Goal: Task Accomplishment & Management: Complete application form

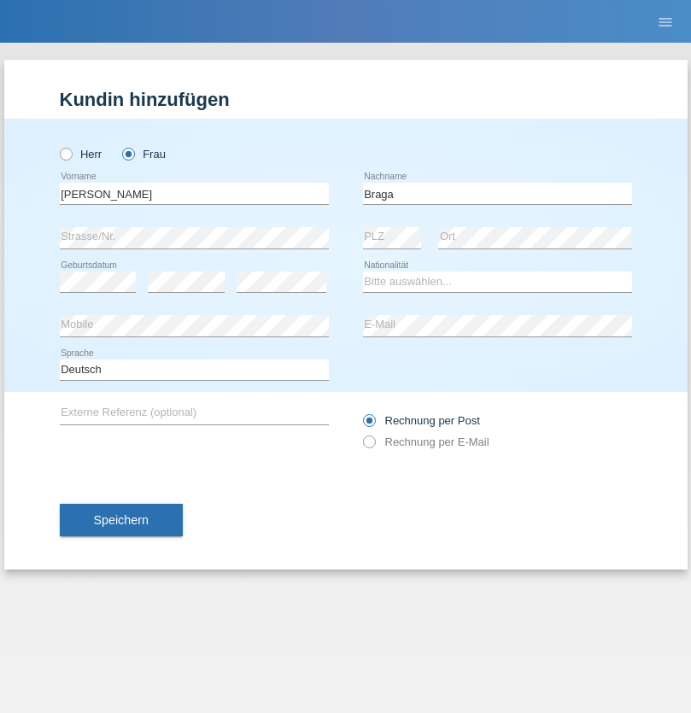
type input "Braga"
select select "PT"
select select "C"
select select "14"
select select "02"
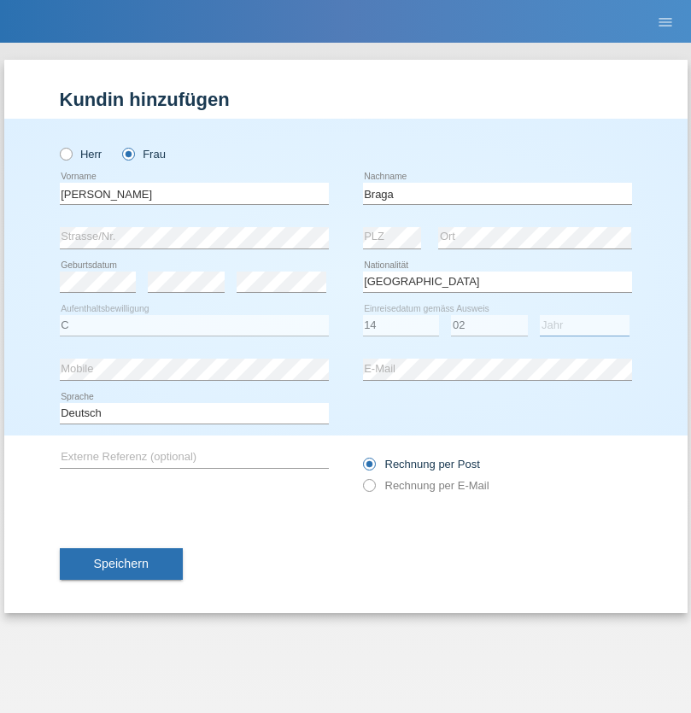
select select "1994"
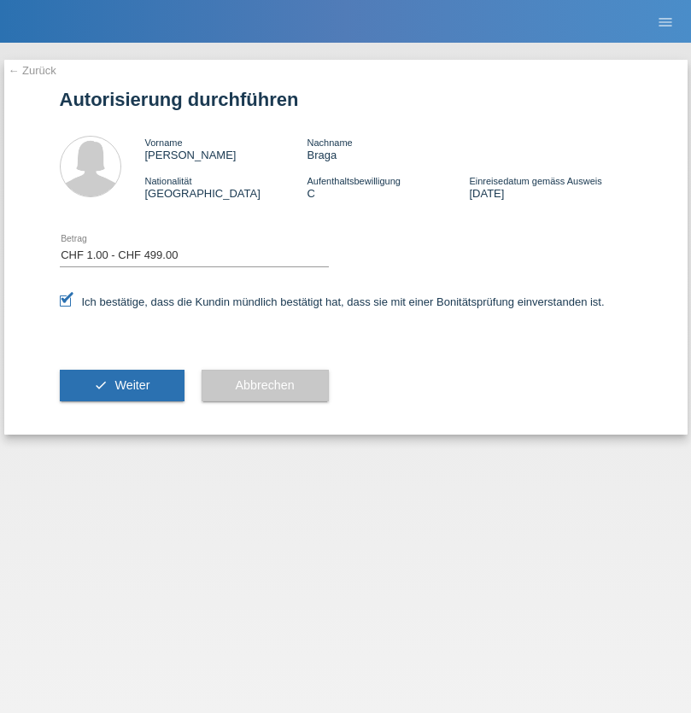
select select "1"
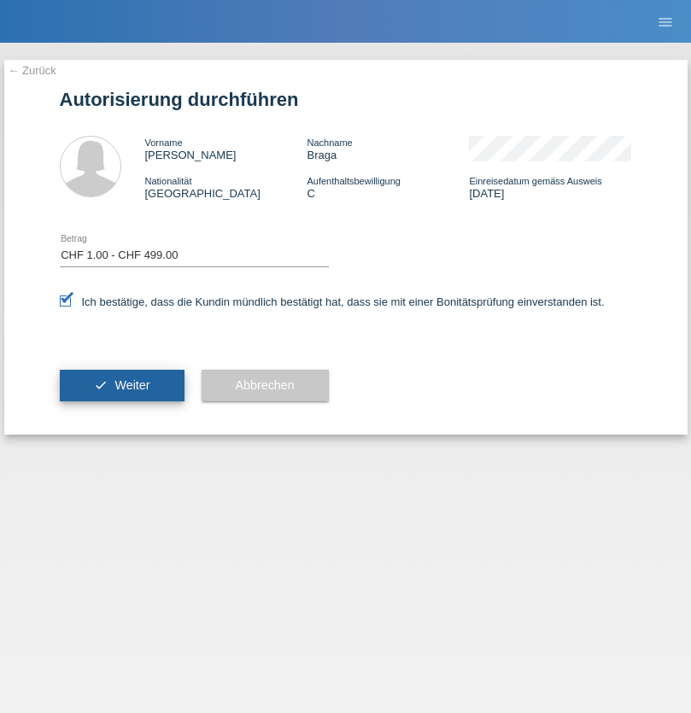
click at [121, 385] on span "Weiter" at bounding box center [131, 385] width 35 height 14
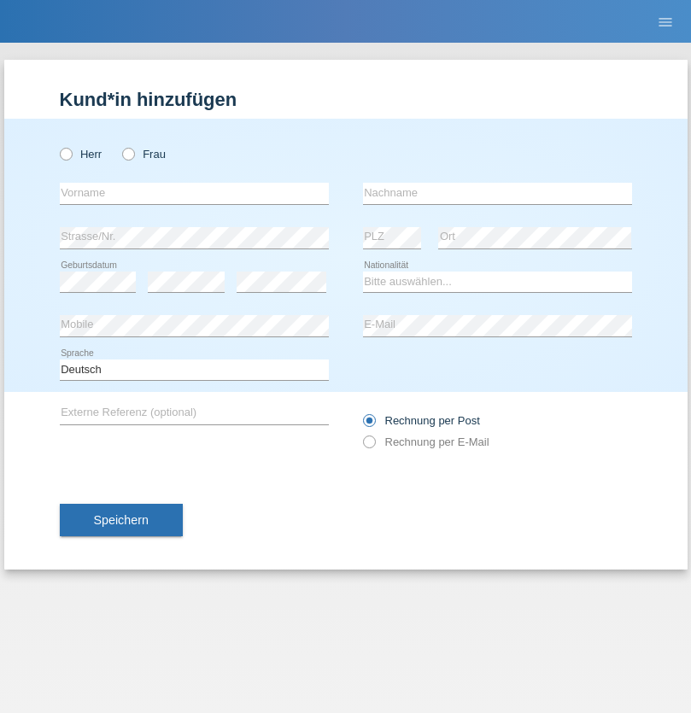
radio input "true"
click at [194, 193] on input "text" at bounding box center [194, 193] width 269 height 21
type input "[PERSON_NAME]"
click at [497, 193] on input "text" at bounding box center [497, 193] width 269 height 21
type input "Bühler"
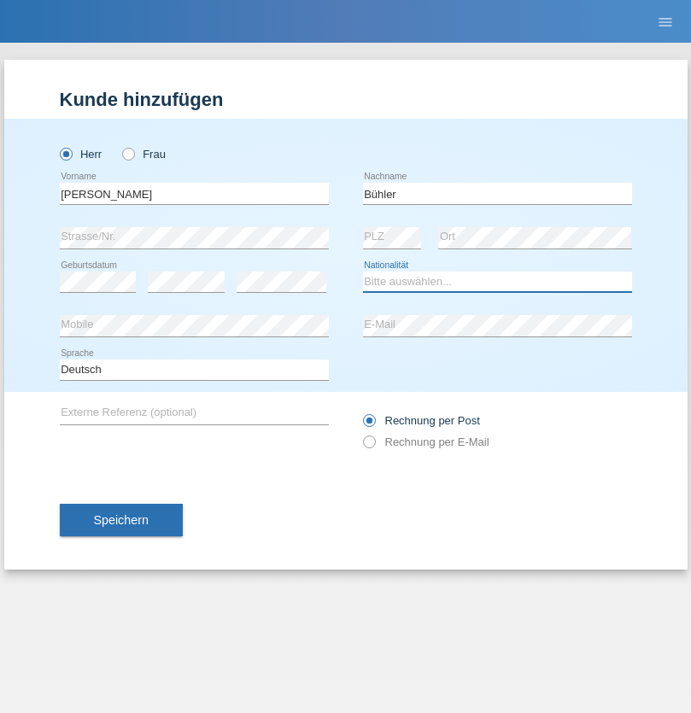
select select "CH"
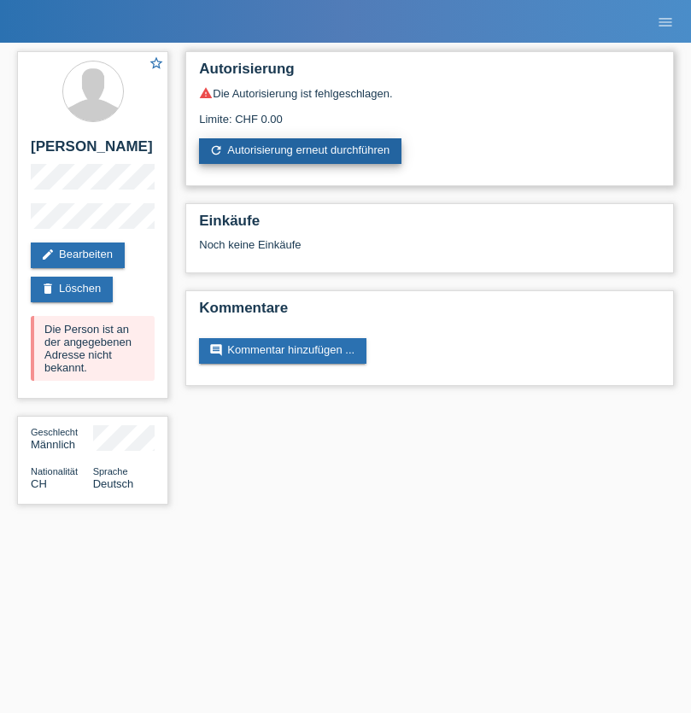
click at [302, 151] on link "refresh Autorisierung erneut durchführen" at bounding box center [300, 151] width 202 height 26
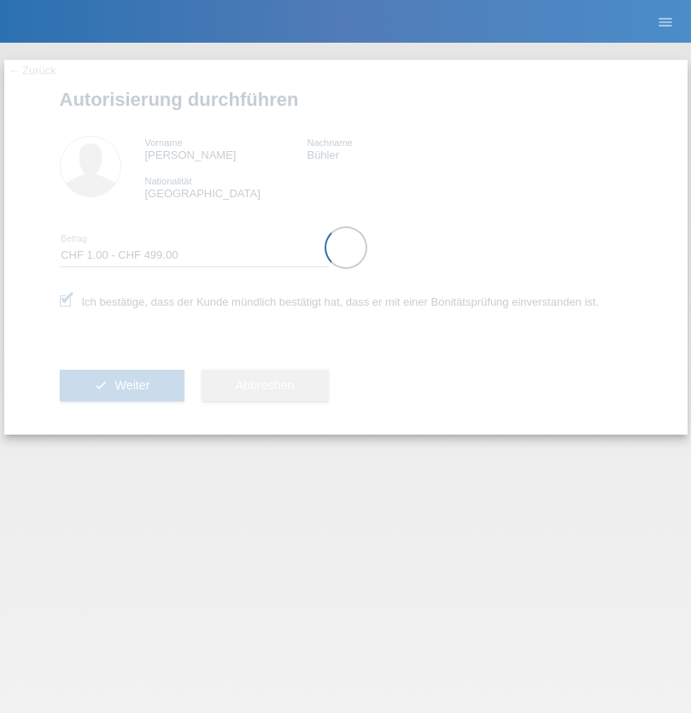
select select "1"
